Goal: Task Accomplishment & Management: Use online tool/utility

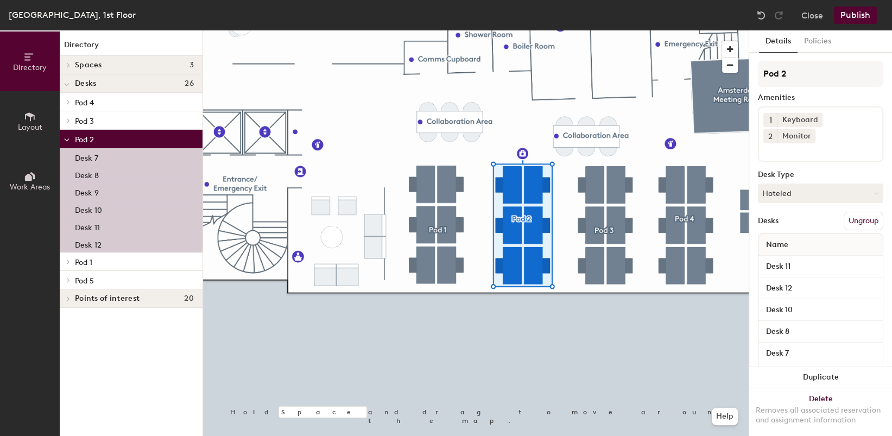
click at [104, 154] on div "Desk 7" at bounding box center [131, 156] width 143 height 17
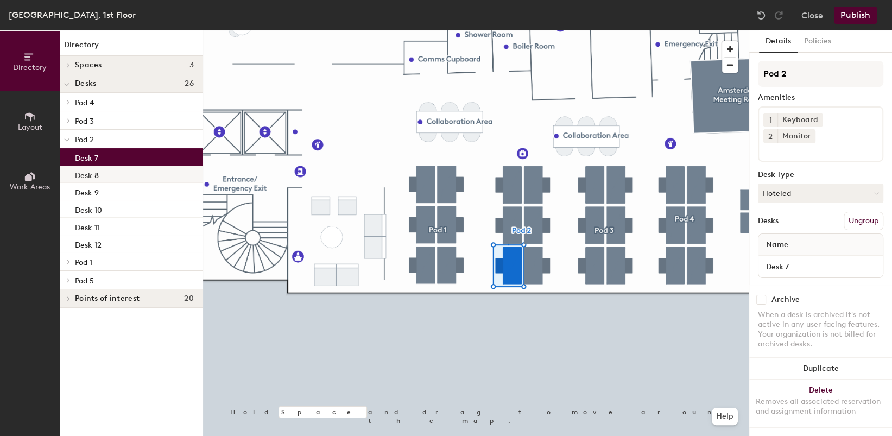
click at [107, 173] on div "Desk 8" at bounding box center [131, 174] width 143 height 17
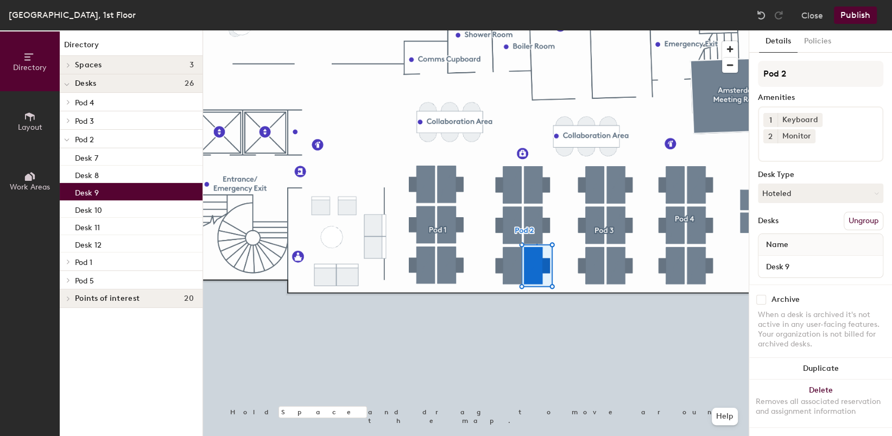
click at [107, 195] on div "Desk 9" at bounding box center [131, 191] width 143 height 17
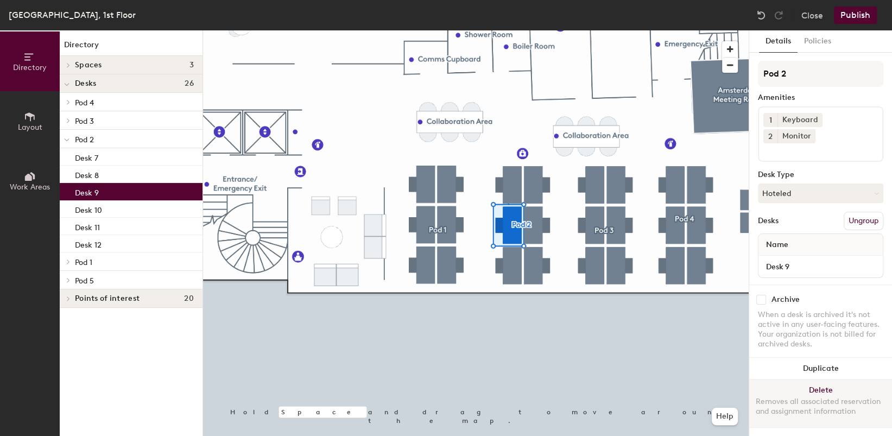
scroll to position [8, 0]
click at [807, 379] on button "Delete Removes all associated reservation and assignment information" at bounding box center [820, 403] width 143 height 48
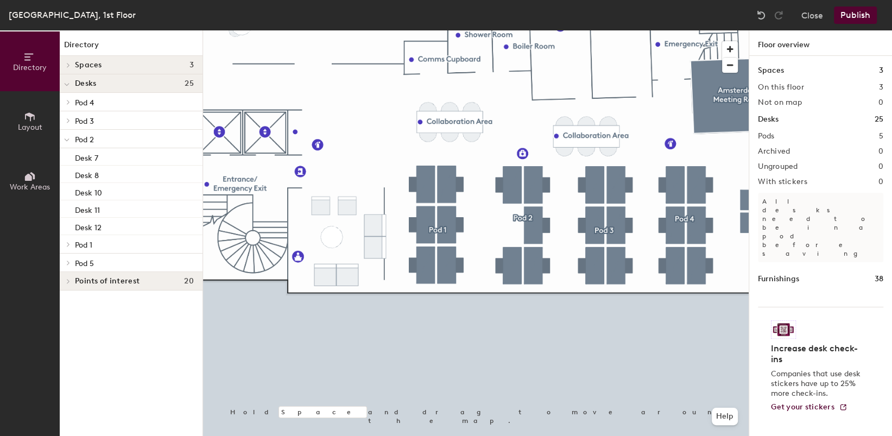
click at [34, 125] on span "Layout" at bounding box center [30, 127] width 24 height 9
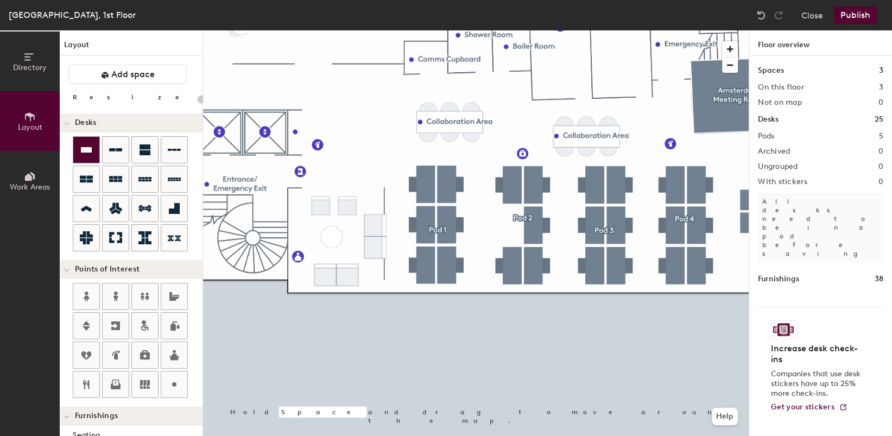
click at [86, 142] on div at bounding box center [86, 150] width 26 height 26
type input "280"
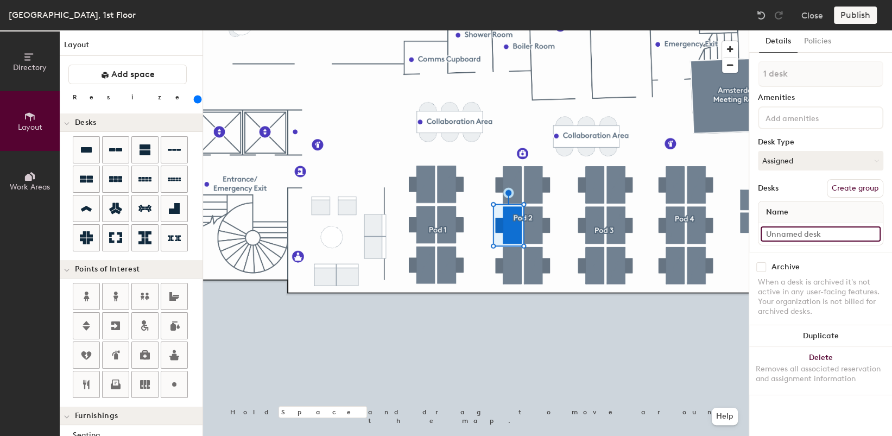
click at [823, 228] on input at bounding box center [820, 233] width 120 height 15
type input "Desk 9"
click at [801, 162] on button "Assigned" at bounding box center [820, 161] width 125 height 20
click at [786, 226] on div "Hoteled" at bounding box center [812, 227] width 109 height 16
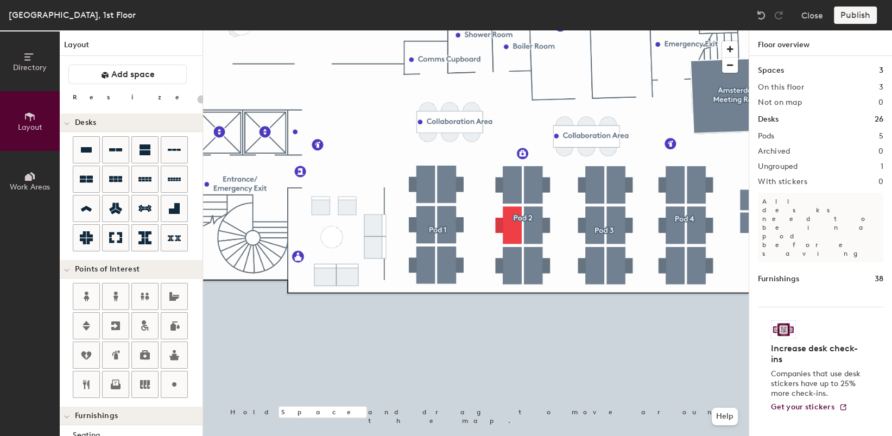
type input "280"
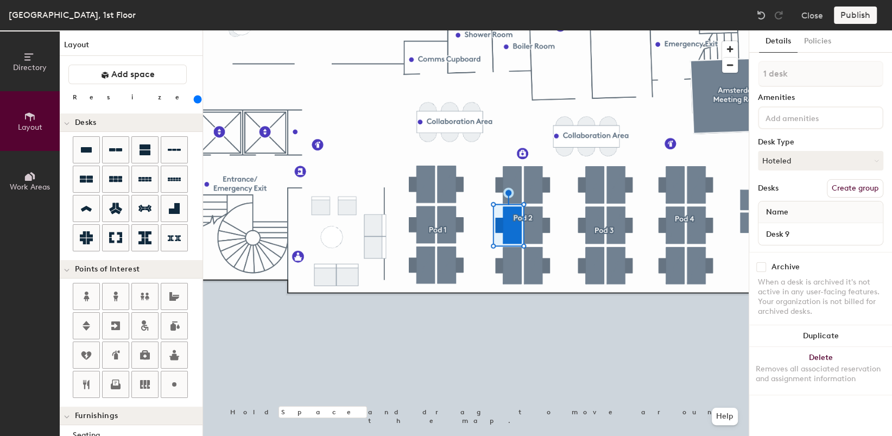
click at [871, 186] on button "Create group" at bounding box center [854, 188] width 56 height 18
type input "Pod 2"
click at [643, 30] on div at bounding box center [475, 30] width 545 height 0
type input "280"
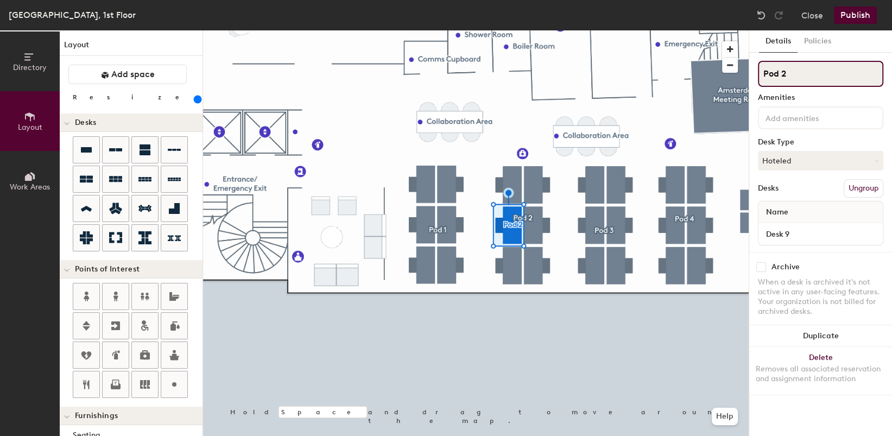
click at [670, 75] on div "Directory Layout Work Areas Layout Add space Resize Desks Points of Interest Fu…" at bounding box center [446, 232] width 892 height 405
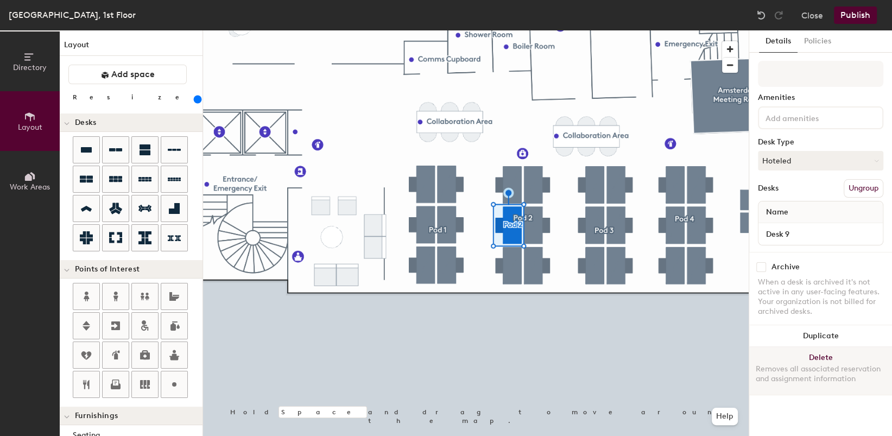
click at [658, 30] on div at bounding box center [475, 30] width 545 height 0
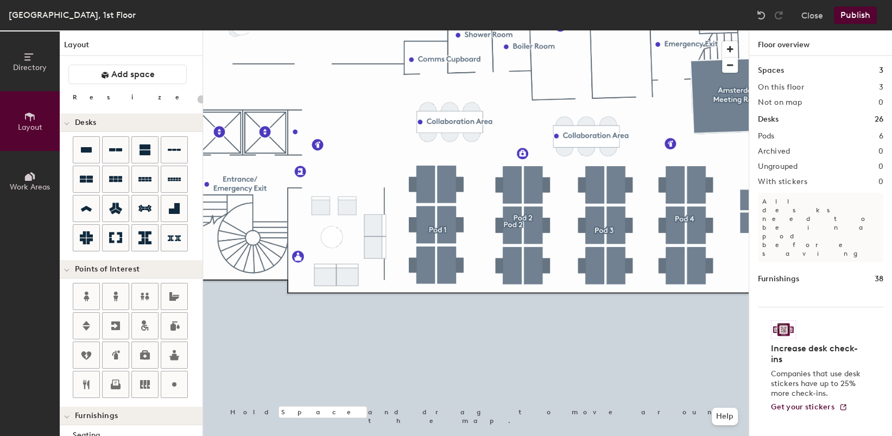
type input "280"
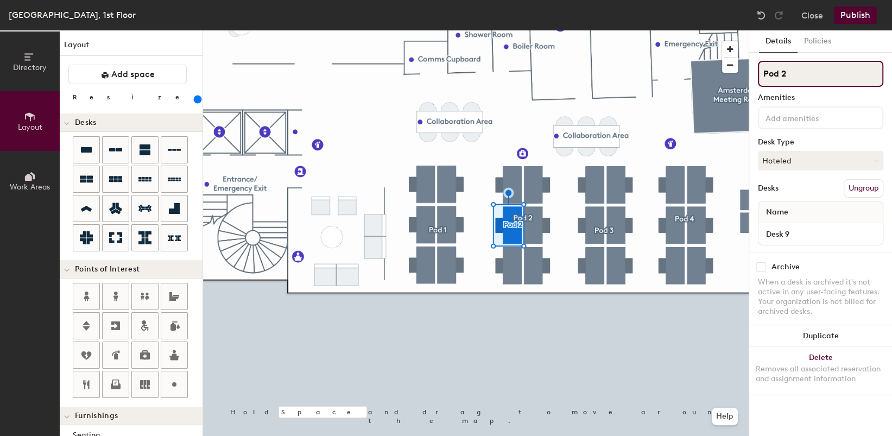
click at [803, 74] on input "Pod 2" at bounding box center [820, 74] width 125 height 26
click at [820, 224] on div "Desk 9" at bounding box center [820, 234] width 124 height 22
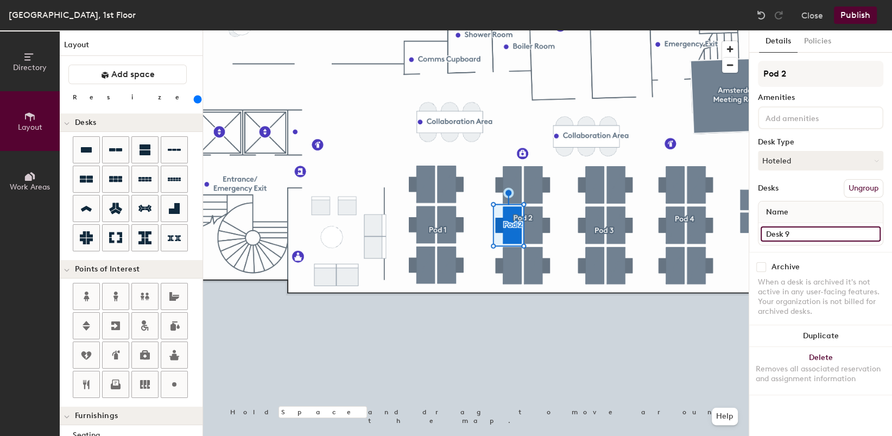
click at [787, 232] on input "Desk 9" at bounding box center [820, 233] width 120 height 15
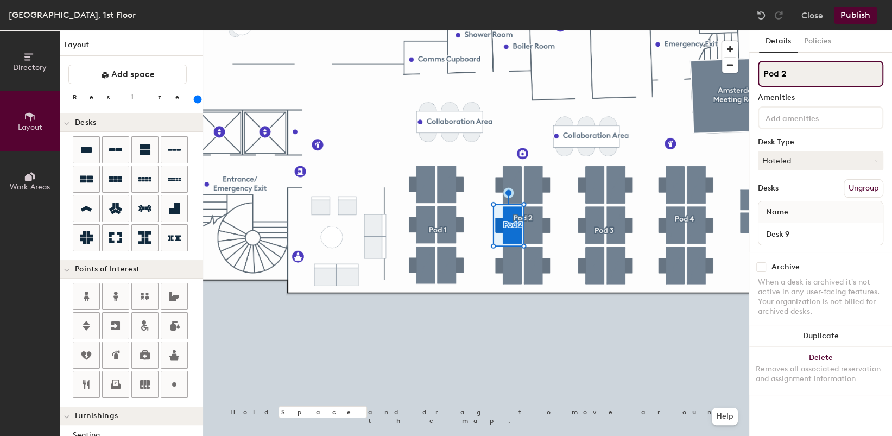
click at [770, 74] on input "Pod 2" at bounding box center [820, 74] width 125 height 26
click at [718, 77] on div "Directory Layout Work Areas Layout Add space Resize Desks Points of Interest Fu…" at bounding box center [446, 232] width 892 height 405
drag, startPoint x: 800, startPoint y: 73, endPoint x: 670, endPoint y: 373, distance: 327.6
click at [670, 30] on div at bounding box center [475, 30] width 545 height 0
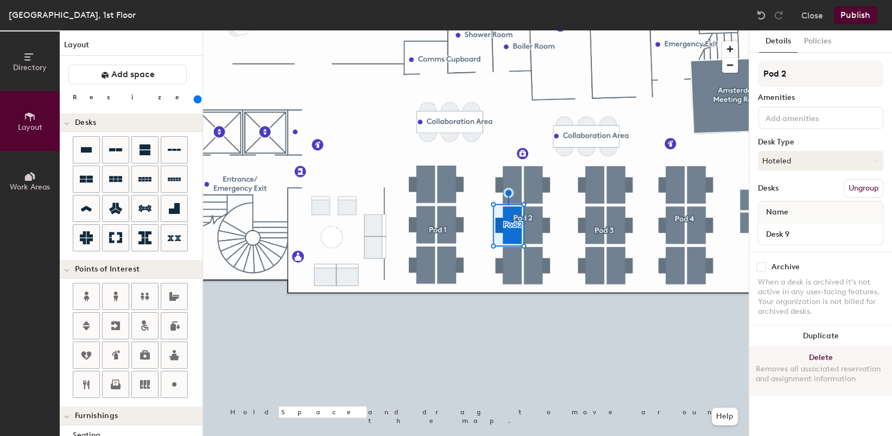
click at [815, 352] on button "Delete Removes all associated reservation and assignment information" at bounding box center [820, 371] width 143 height 48
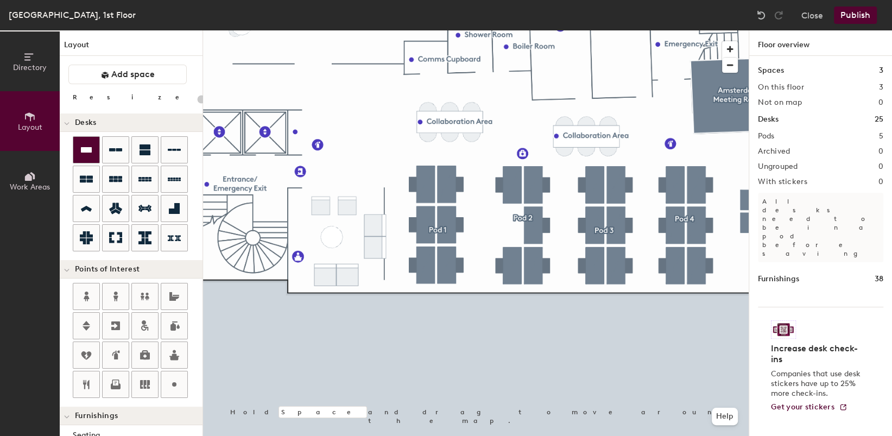
click at [81, 156] on div at bounding box center [86, 150] width 26 height 26
type input "280"
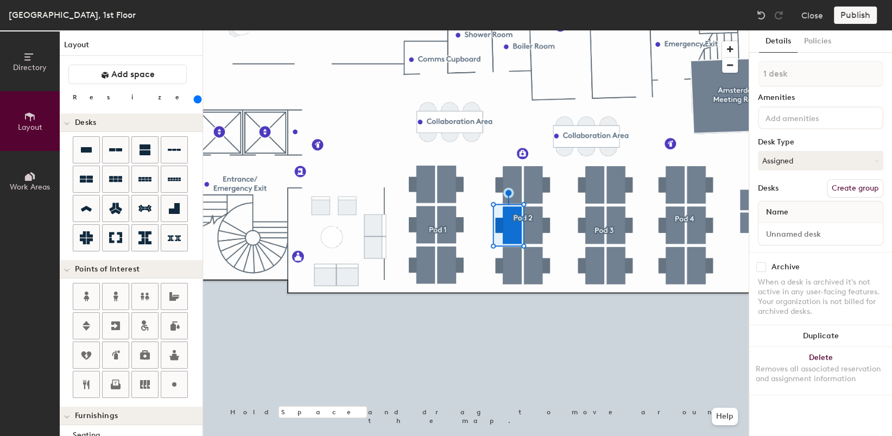
click at [799, 216] on div "Name" at bounding box center [820, 212] width 124 height 22
click at [804, 234] on input at bounding box center [820, 233] width 120 height 15
type input "Desk 9"
click at [796, 213] on div "Name" at bounding box center [820, 212] width 124 height 22
click at [819, 36] on button "Policies" at bounding box center [817, 41] width 40 height 22
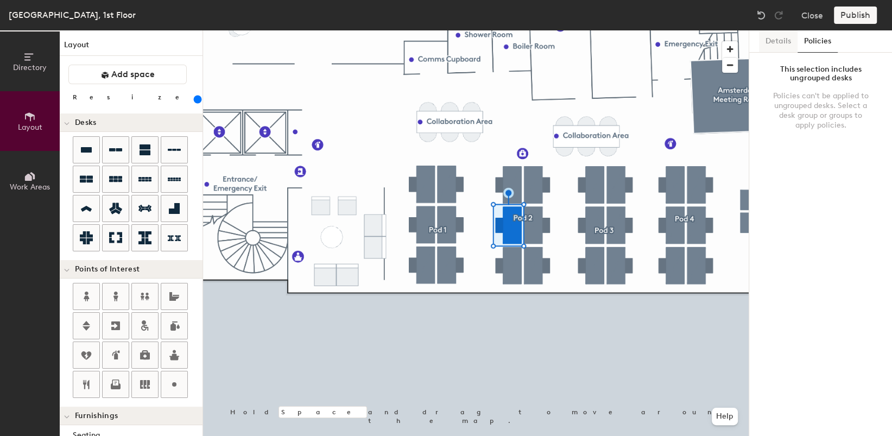
click at [766, 42] on button "Details" at bounding box center [778, 41] width 39 height 22
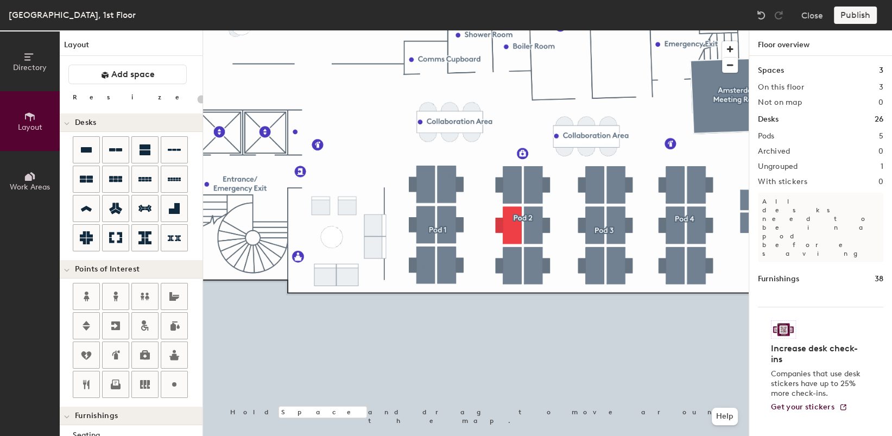
type input "20"
click at [28, 170] on icon at bounding box center [30, 176] width 12 height 12
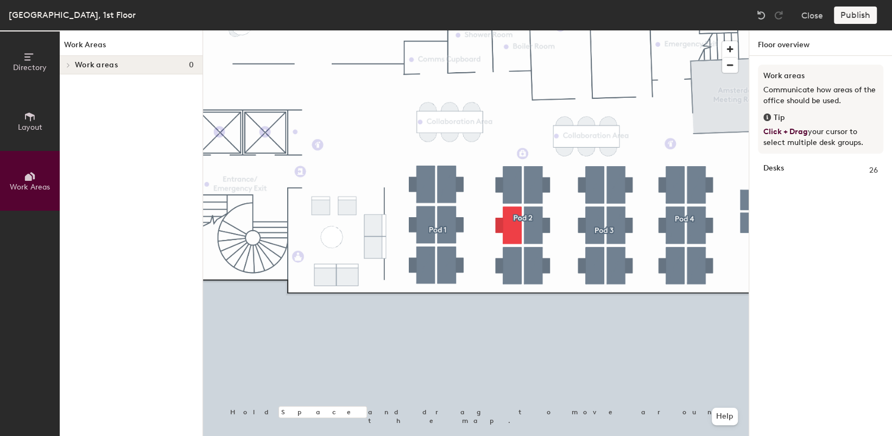
click at [764, 167] on strong "Desks" at bounding box center [773, 170] width 21 height 12
click at [28, 115] on icon at bounding box center [30, 116] width 10 height 9
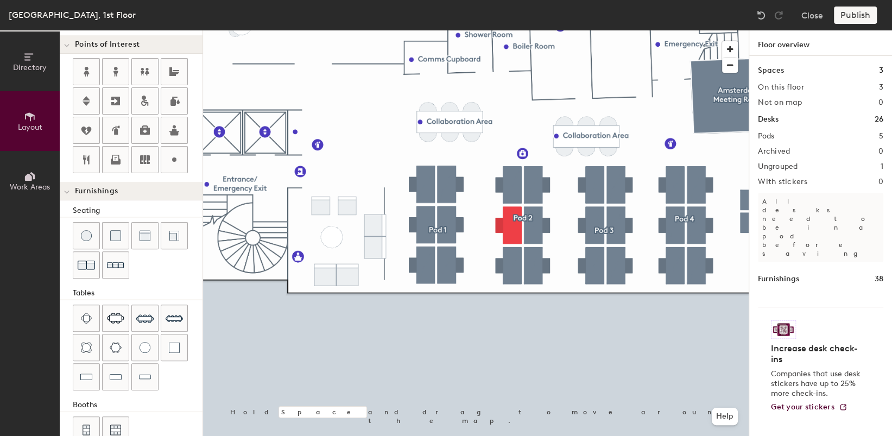
scroll to position [246, 0]
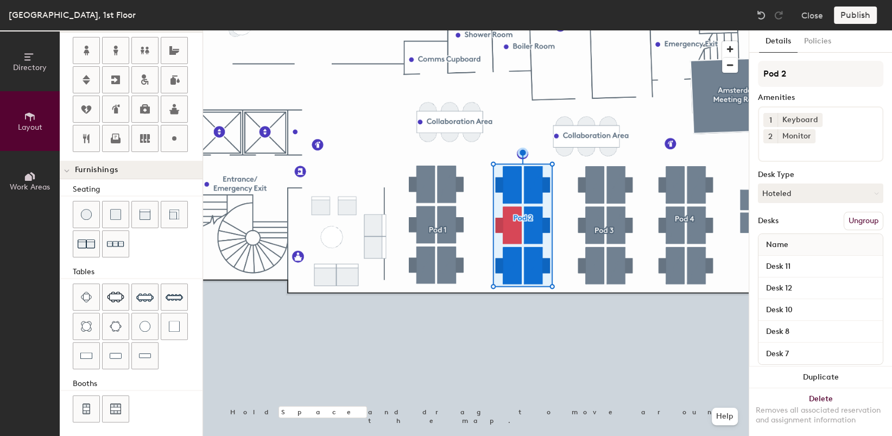
click at [865, 212] on button "Ungroup" at bounding box center [863, 221] width 40 height 18
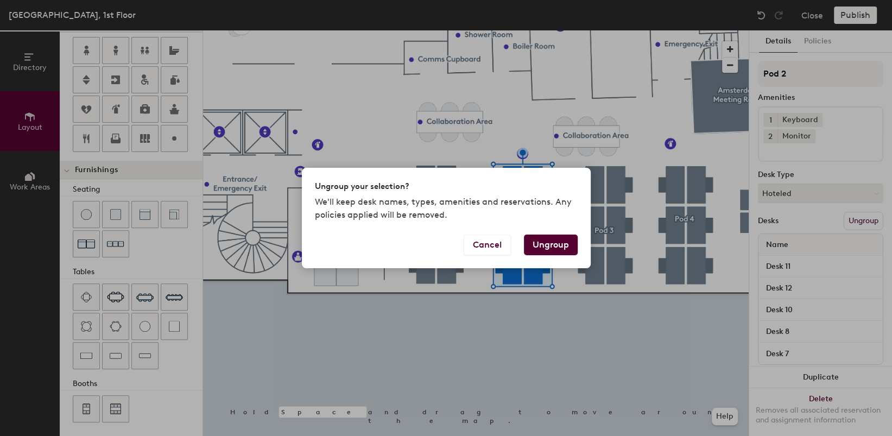
click at [543, 242] on button "Ungroup" at bounding box center [551, 244] width 54 height 21
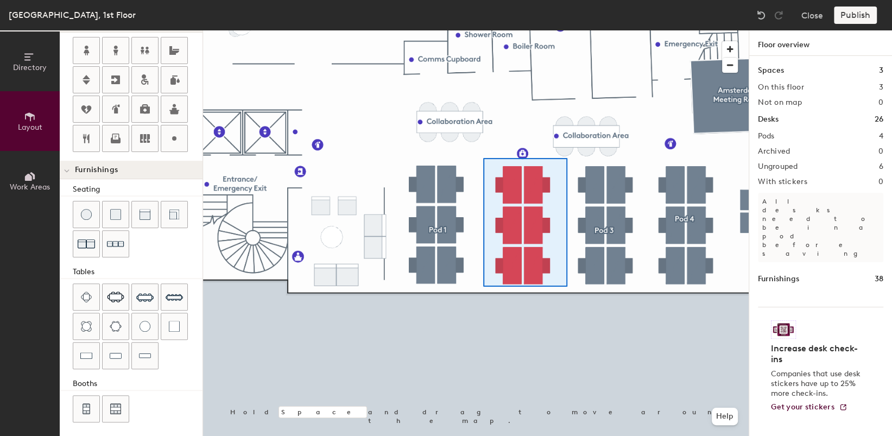
type input "280"
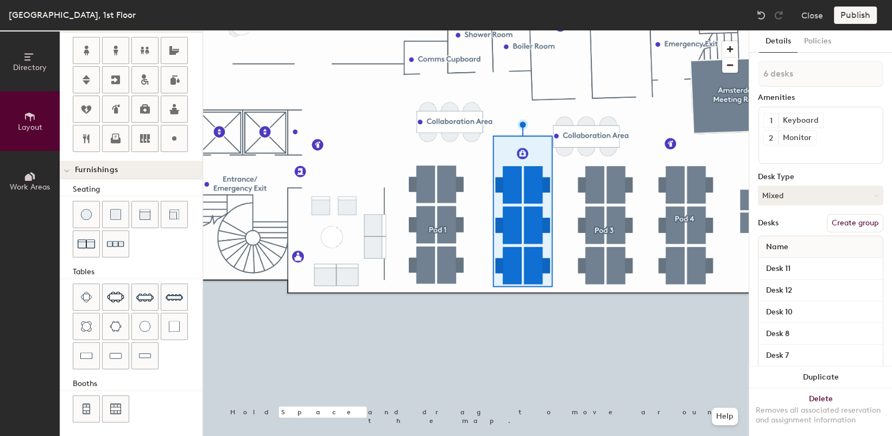
click at [826, 220] on button "Create group" at bounding box center [854, 223] width 56 height 18
type input "Pod 2"
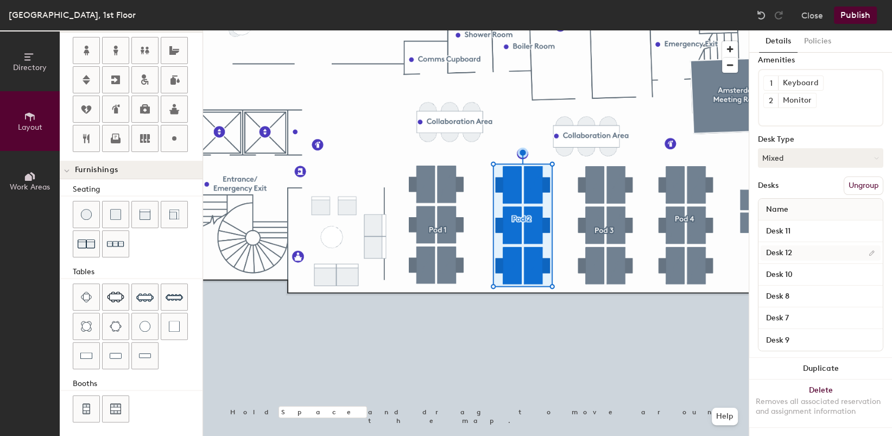
scroll to position [45, 0]
click at [844, 21] on button "Publish" at bounding box center [855, 15] width 43 height 17
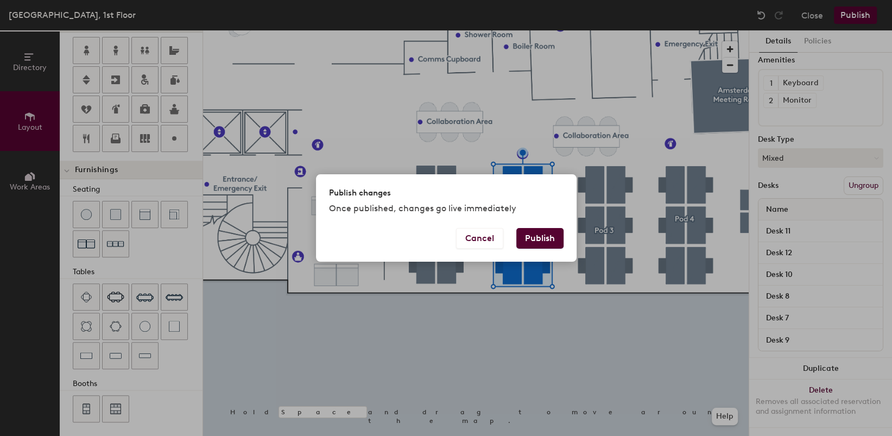
click at [530, 237] on button "Publish" at bounding box center [539, 238] width 47 height 21
type input "20"
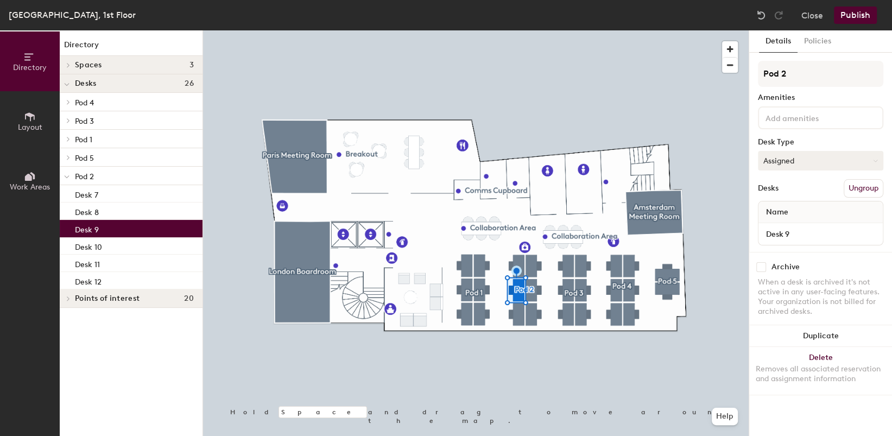
click at [830, 159] on button "Assigned" at bounding box center [820, 161] width 125 height 20
click at [790, 219] on div "Hoteled" at bounding box center [812, 227] width 109 height 16
click at [849, 17] on button "Publish" at bounding box center [855, 15] width 43 height 17
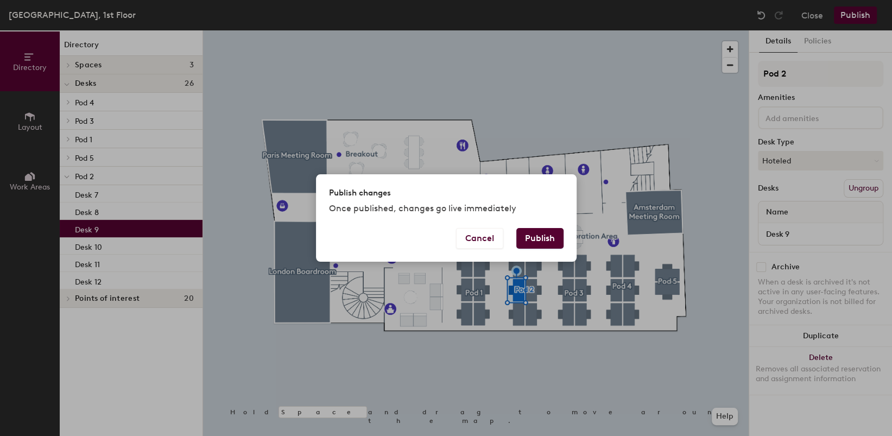
click at [530, 234] on button "Publish" at bounding box center [539, 238] width 47 height 21
